Goal: Use online tool/utility: Utilize a website feature to perform a specific function

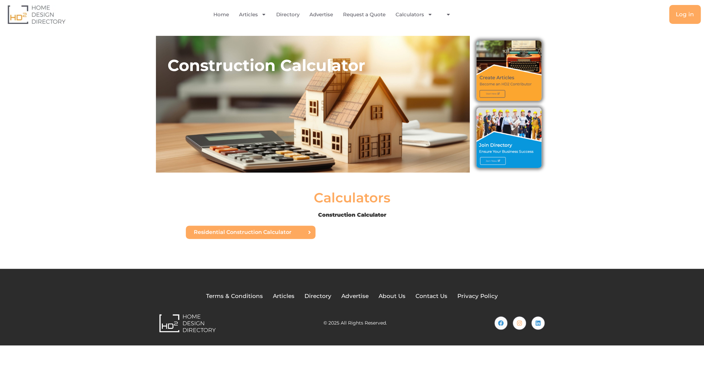
click at [237, 233] on span "Residential Construction Calculator" at bounding box center [243, 232] width 98 height 5
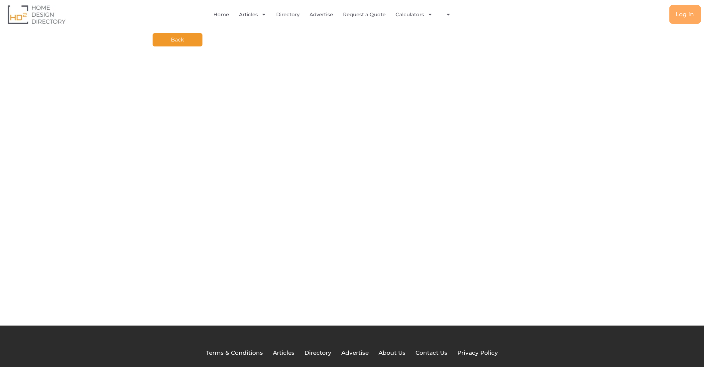
scroll to position [3, 0]
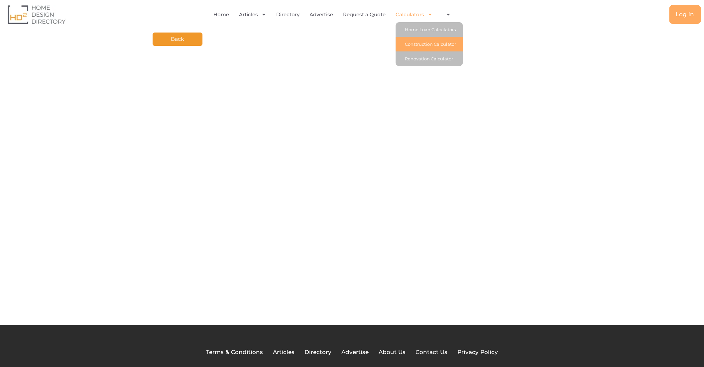
click at [412, 43] on link "Construction Calculator" at bounding box center [428, 44] width 67 height 15
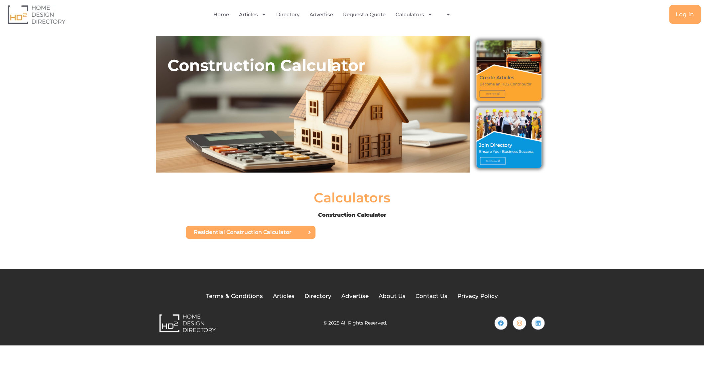
click at [205, 231] on span "Residential Construction Calculator" at bounding box center [243, 232] width 98 height 5
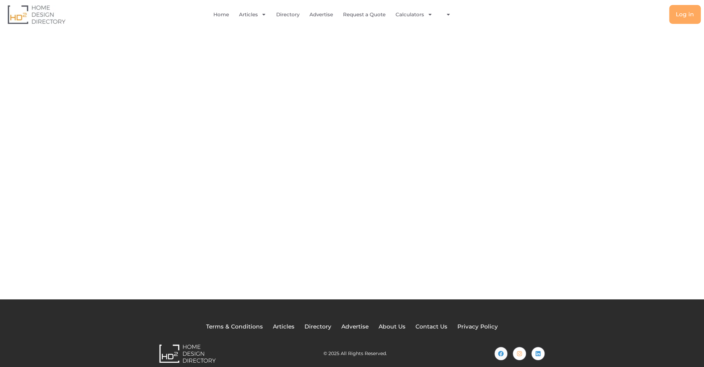
scroll to position [37, 0]
